Goal: Navigation & Orientation: Find specific page/section

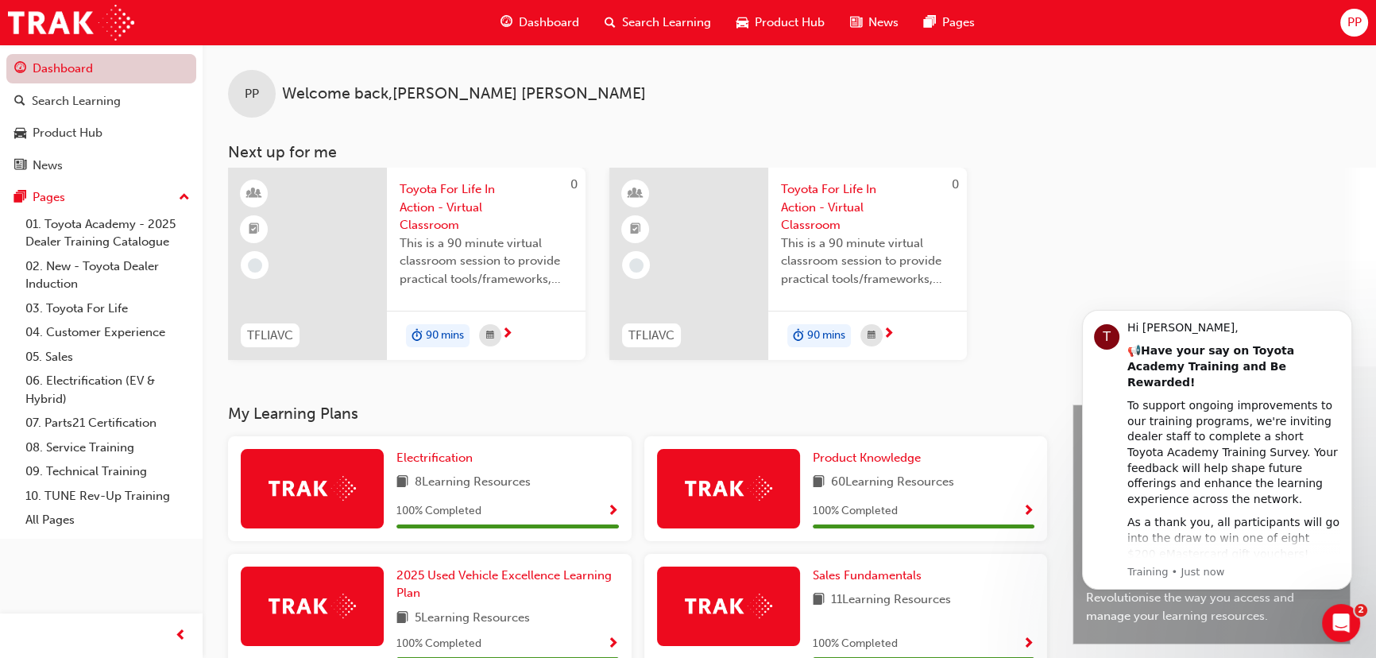
click at [60, 66] on link "Dashboard" at bounding box center [101, 68] width 190 height 29
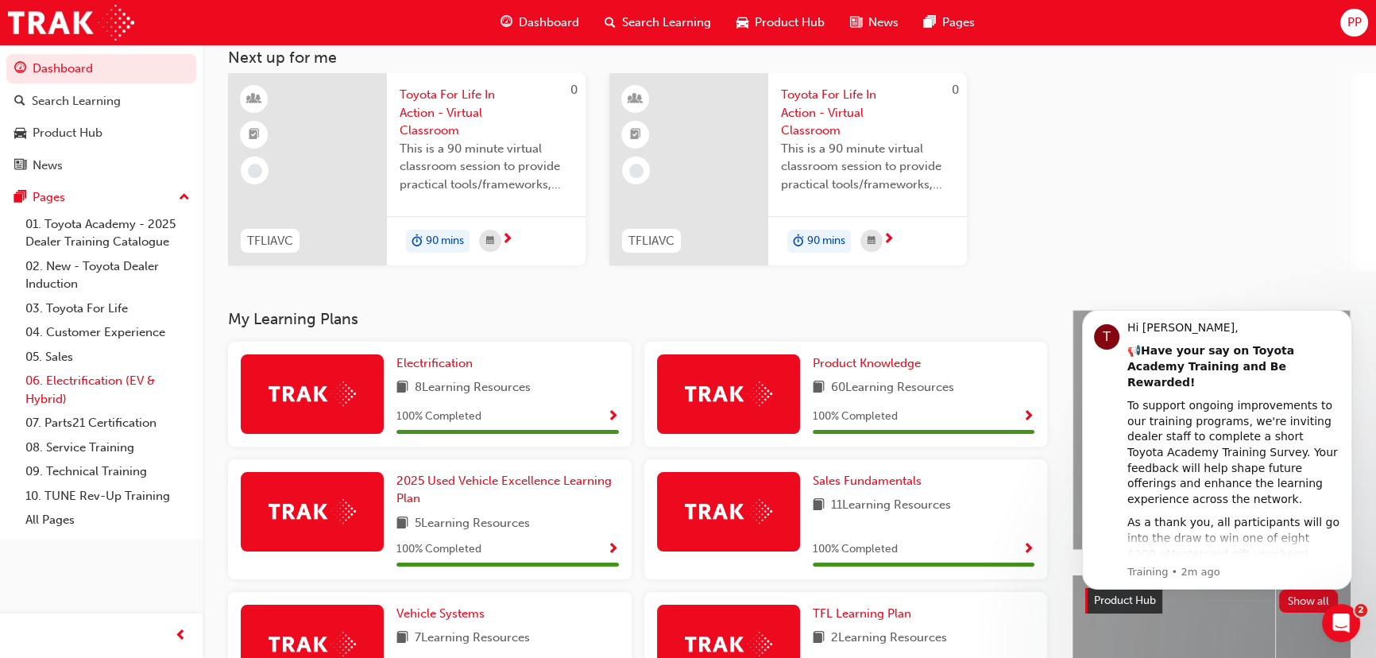
scroll to position [83, 0]
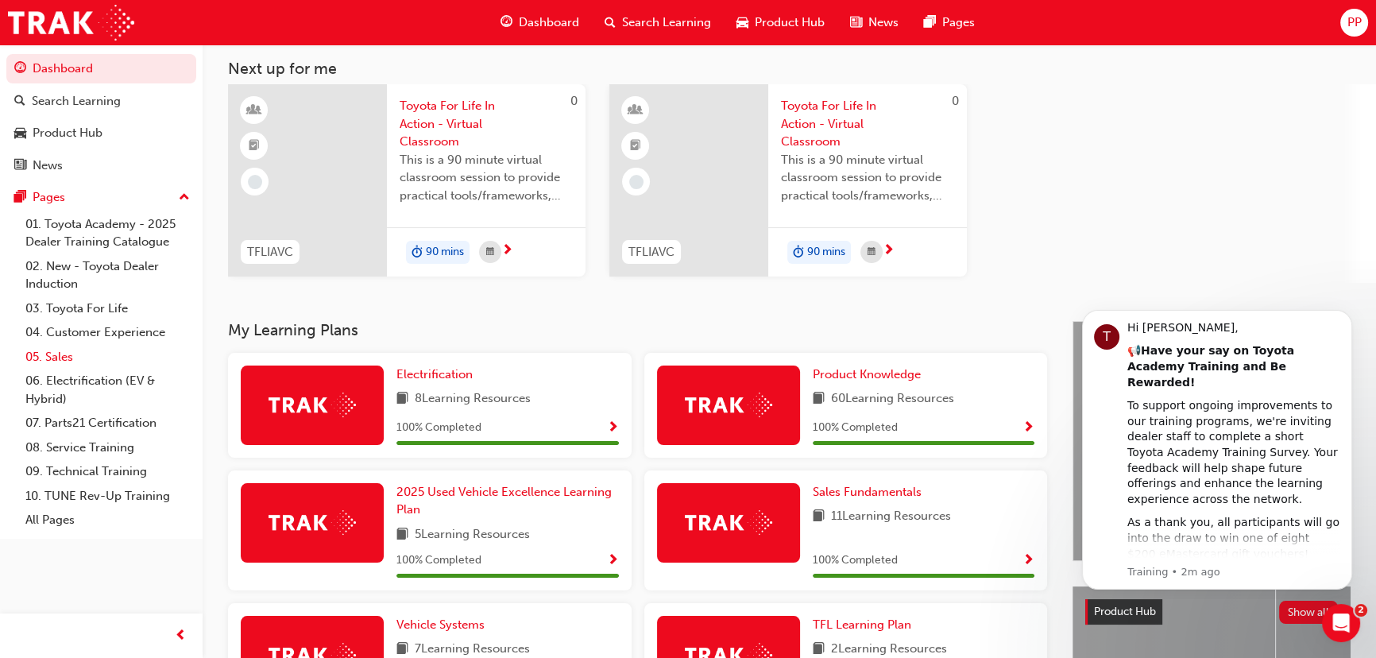
click at [64, 354] on link "05. Sales" at bounding box center [107, 357] width 177 height 25
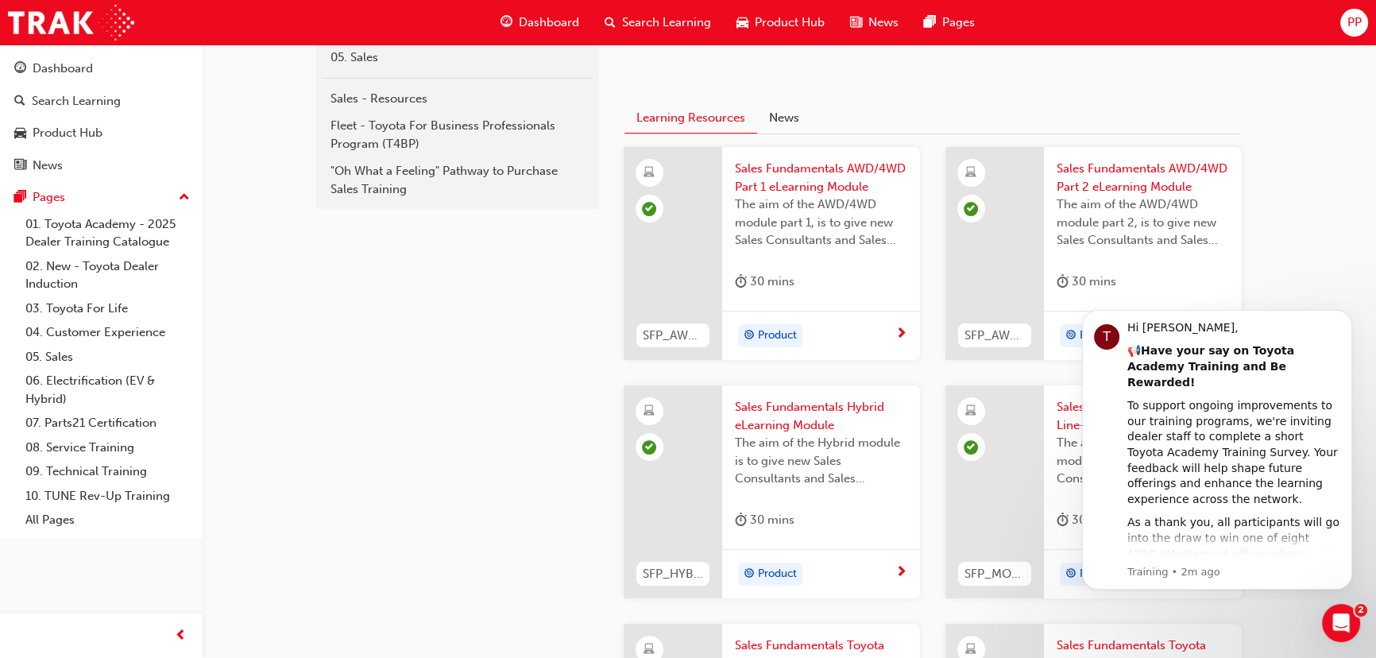
scroll to position [373, 0]
click at [68, 128] on div "Product Hub" at bounding box center [68, 133] width 70 height 18
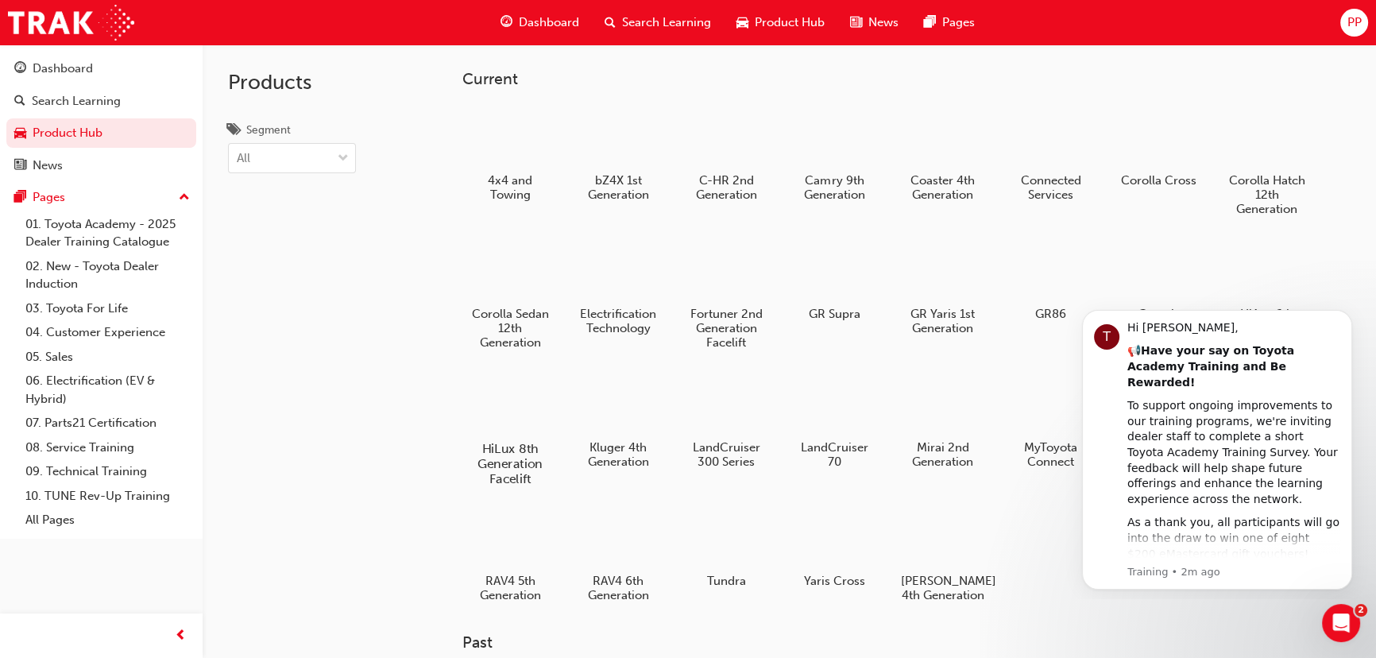
click at [517, 393] on div at bounding box center [510, 403] width 88 height 64
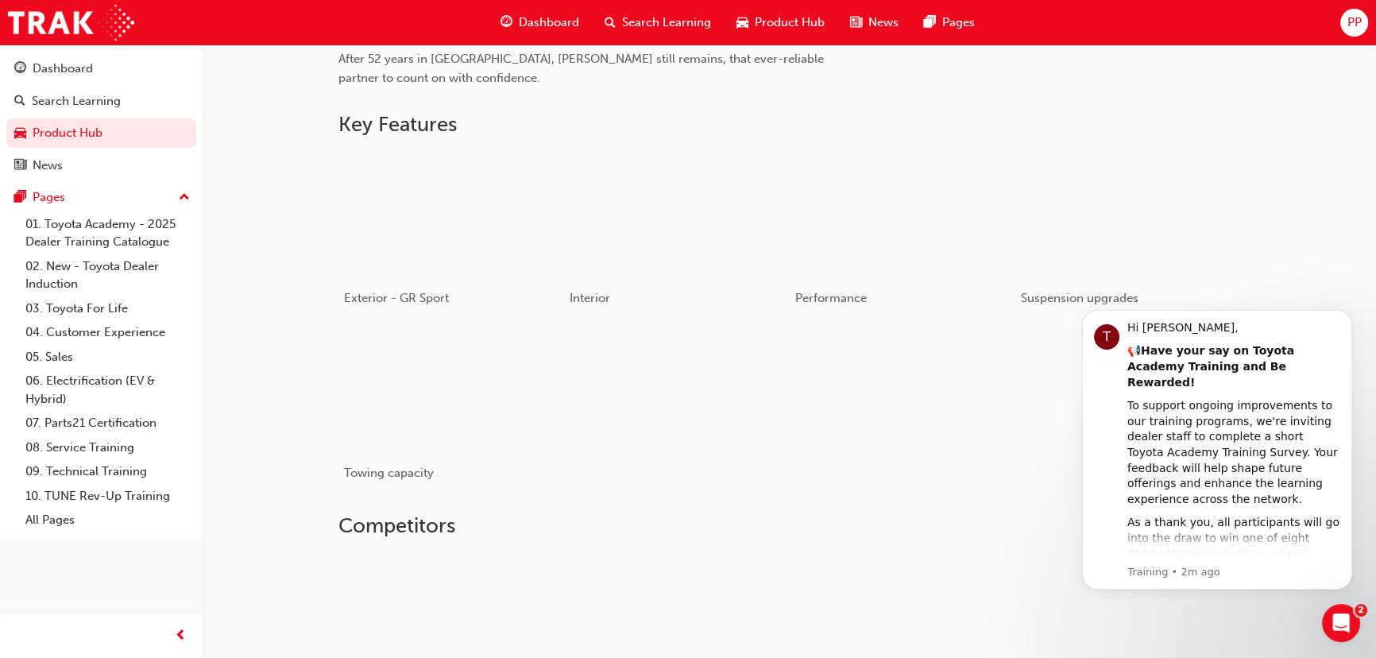
scroll to position [714, 0]
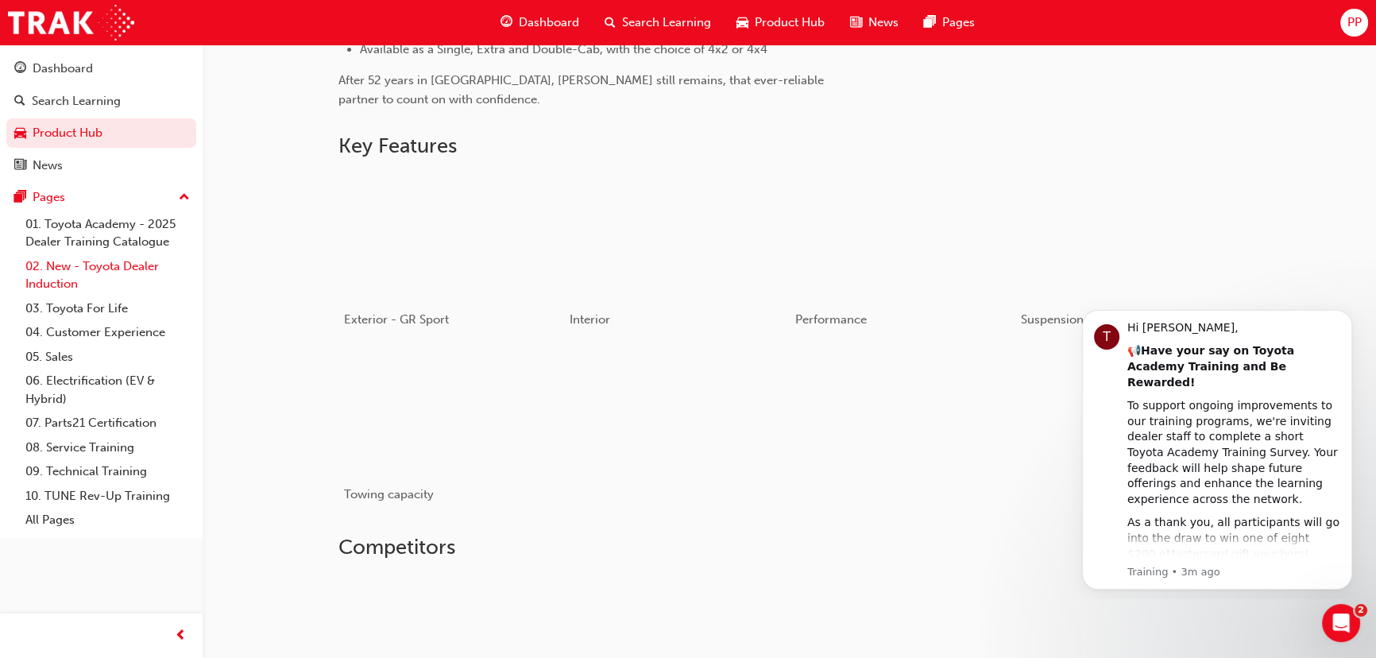
click at [129, 278] on link "02. New - Toyota Dealer Induction" at bounding box center [107, 275] width 177 height 42
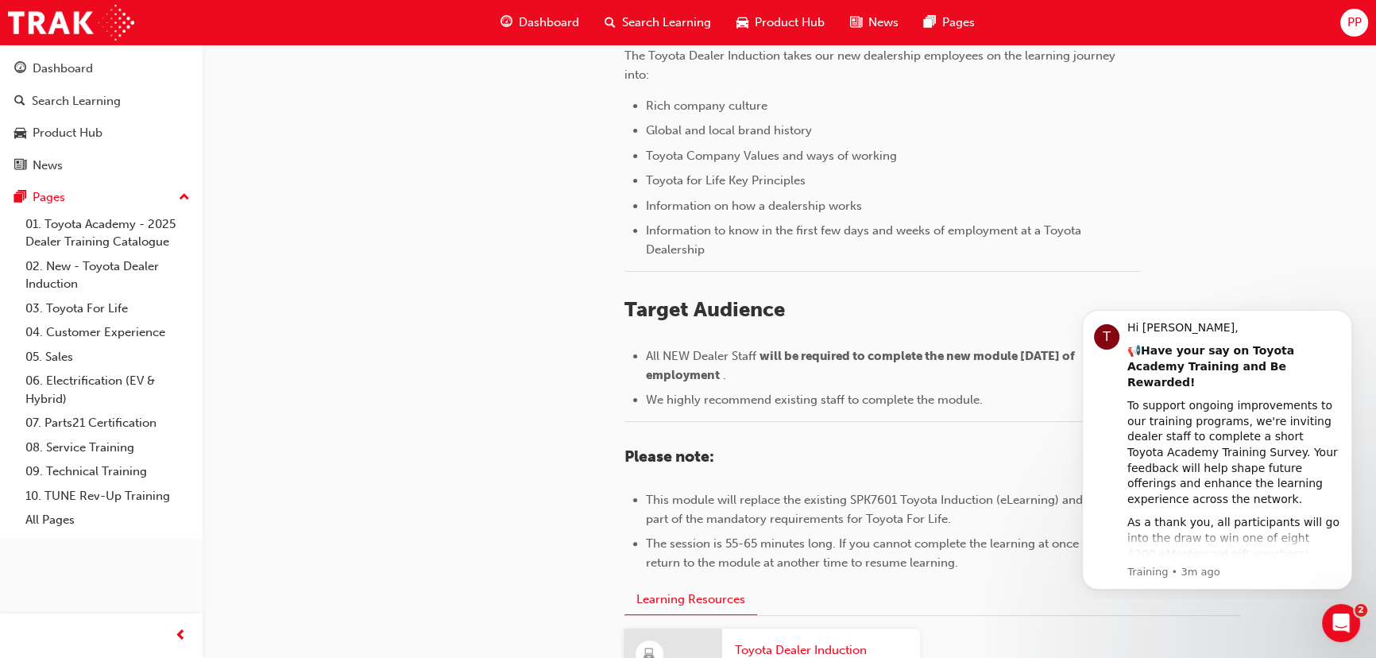
scroll to position [763, 0]
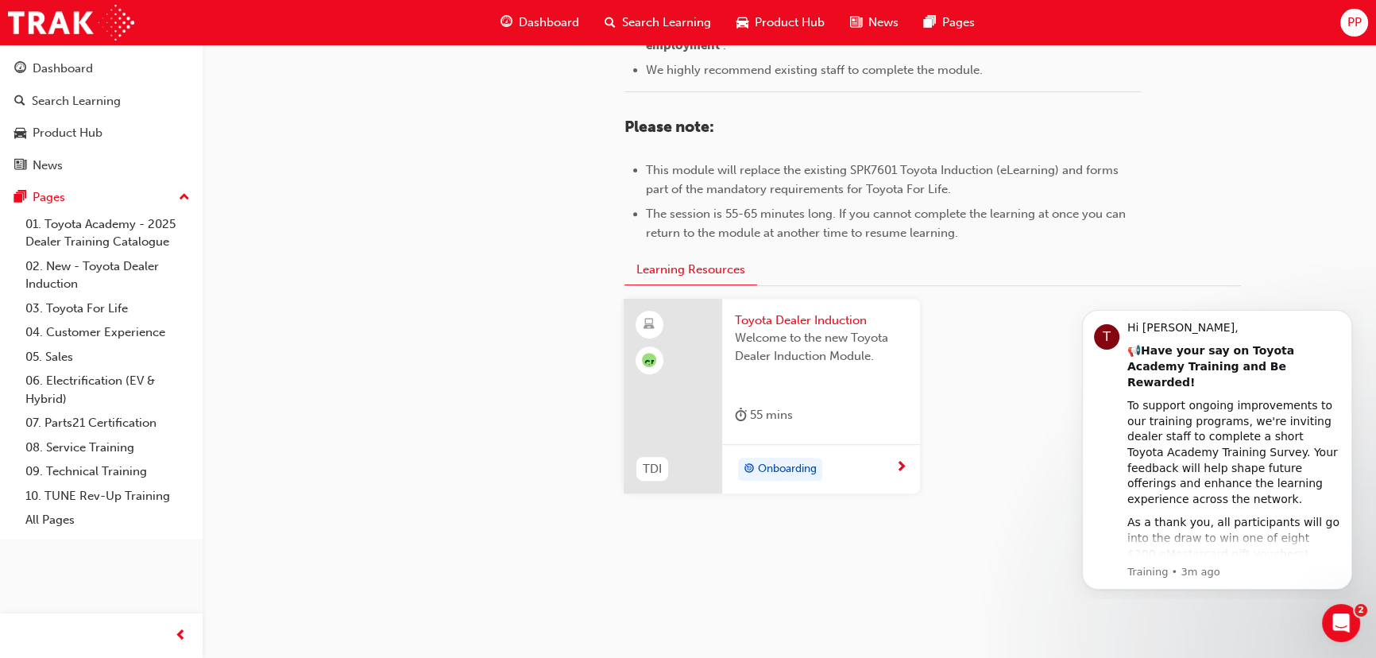
click at [557, 21] on span "Dashboard" at bounding box center [549, 23] width 60 height 18
